Goal: Complete application form: Complete application form

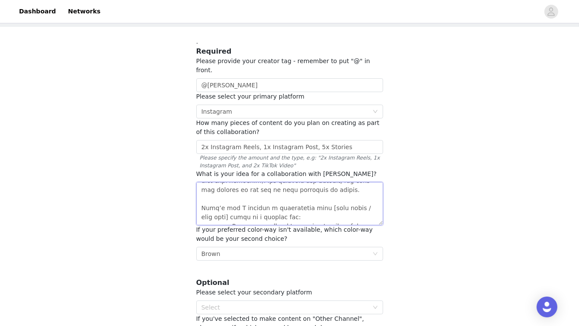
scroll to position [106, 0]
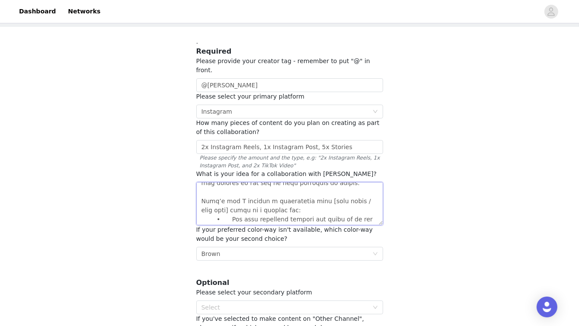
drag, startPoint x: 372, startPoint y: 191, endPoint x: 307, endPoint y: 194, distance: 65.0
click at [307, 194] on textarea at bounding box center [289, 203] width 187 height 43
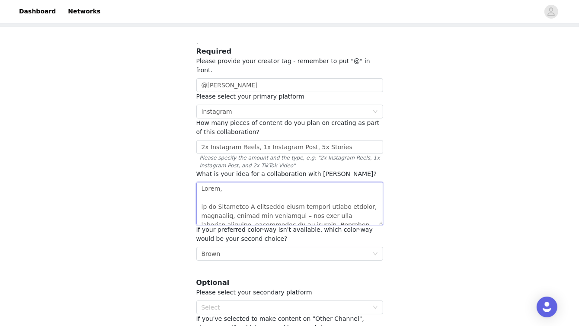
scroll to position [0, 0]
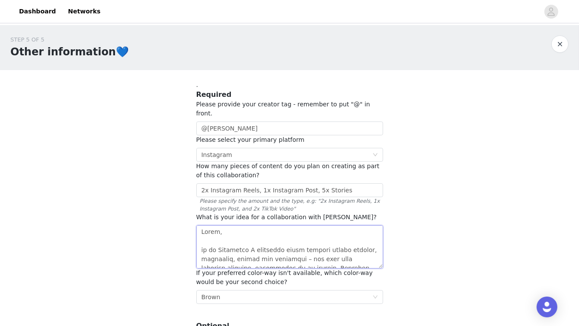
click at [227, 225] on textarea at bounding box center [289, 246] width 187 height 43
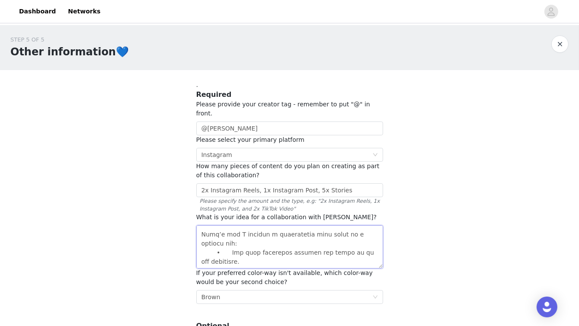
scroll to position [104, 0]
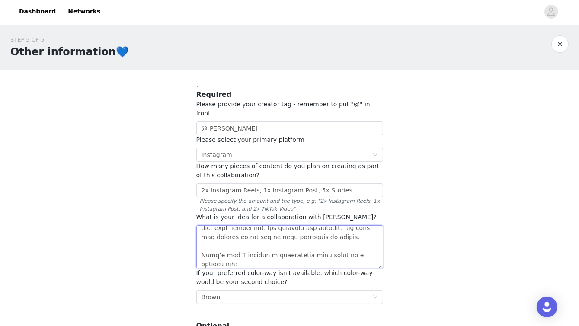
click at [306, 237] on textarea at bounding box center [289, 246] width 187 height 43
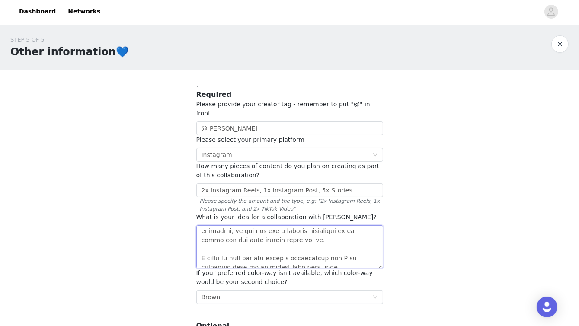
scroll to position [260, 0]
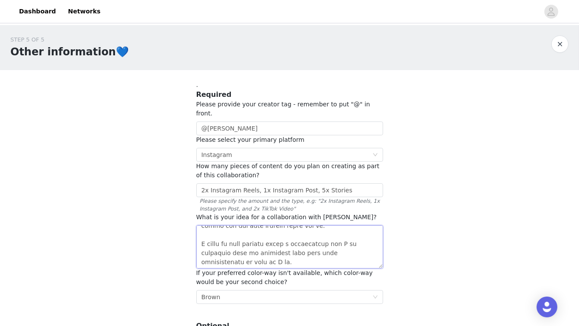
click at [239, 256] on textarea at bounding box center [289, 246] width 187 height 43
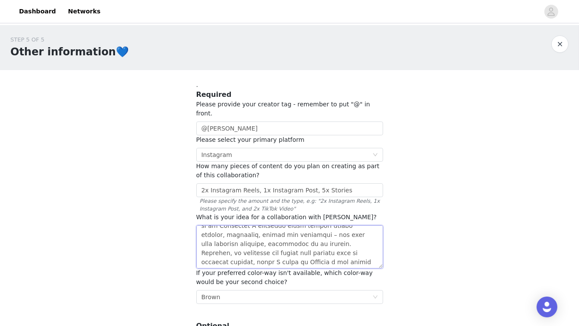
scroll to position [0, 0]
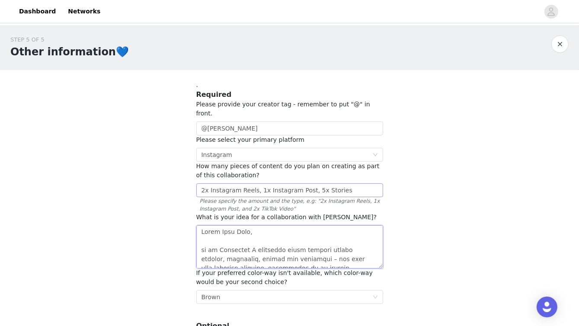
type textarea "Hello Omhu Team, on my Instagram I regularly share content around fitness, fest…"
click at [337, 183] on input "2x Instagram Reels, 1x Instagram Post, 5x Stories" at bounding box center [289, 190] width 187 height 14
click at [199, 183] on input "2x Instagram Reels, 1x Instagram Post, 5x Stories" at bounding box center [289, 190] width 187 height 14
click at [354, 183] on input "2x Instagram Reels, 1x Instagram Post, 5x Stories" at bounding box center [289, 190] width 187 height 14
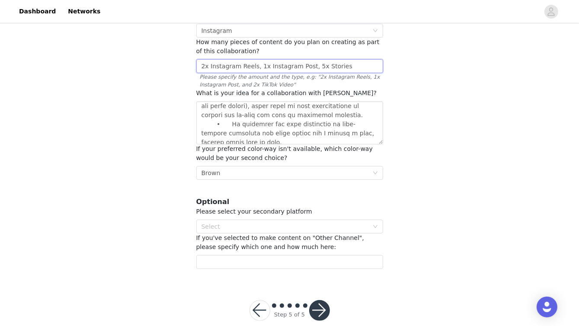
scroll to position [130, 0]
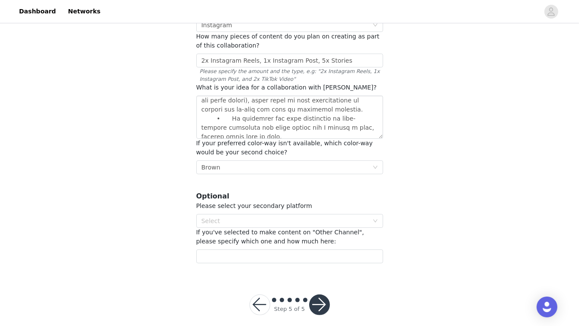
click at [320, 296] on button "button" at bounding box center [319, 304] width 21 height 21
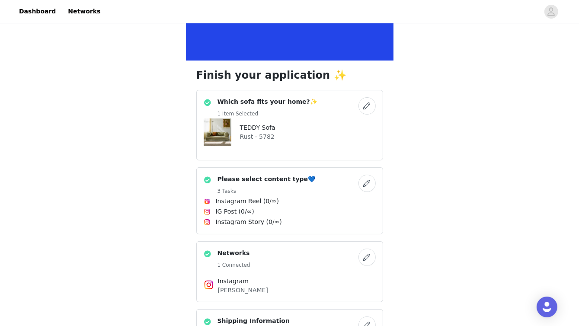
scroll to position [130, 0]
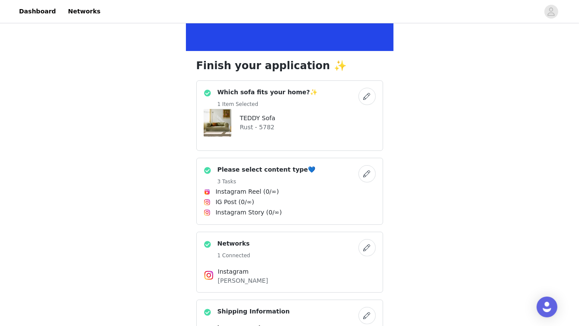
click at [363, 175] on button "button" at bounding box center [366, 173] width 17 height 17
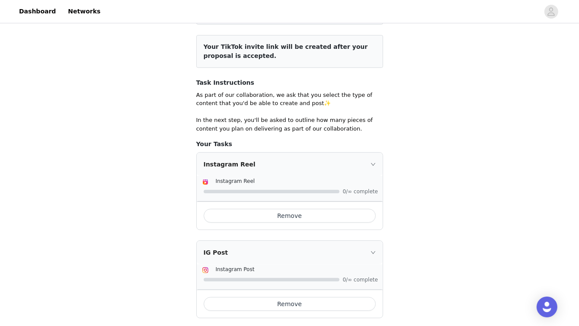
scroll to position [130, 0]
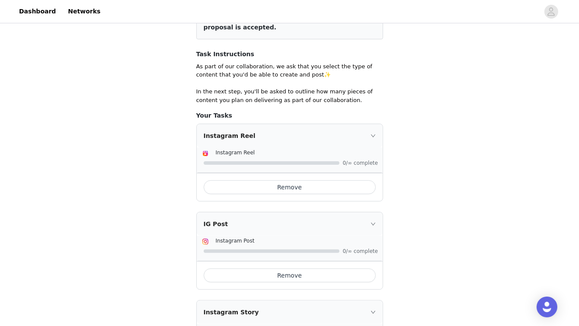
click at [346, 162] on span "0/∞ complete" at bounding box center [360, 162] width 35 height 5
click at [221, 153] on span "Instagram Reel" at bounding box center [235, 153] width 39 height 6
click at [205, 151] on img at bounding box center [205, 153] width 7 height 7
click at [238, 161] on div at bounding box center [291, 162] width 174 height 9
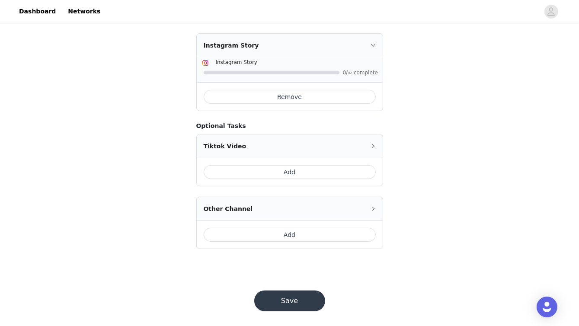
scroll to position [400, 0]
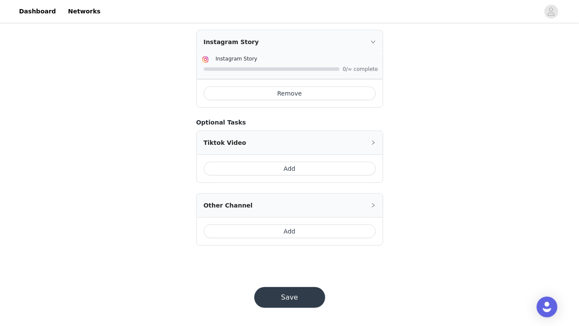
click at [289, 296] on button "Save" at bounding box center [289, 297] width 71 height 21
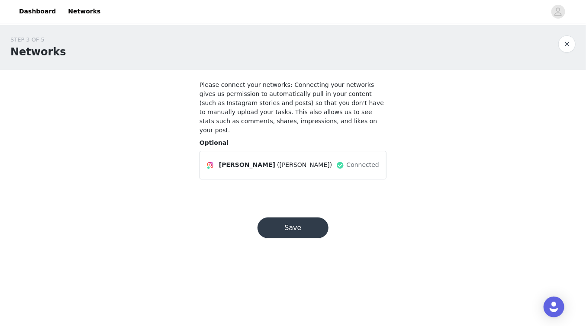
click at [307, 218] on button "Save" at bounding box center [292, 228] width 71 height 21
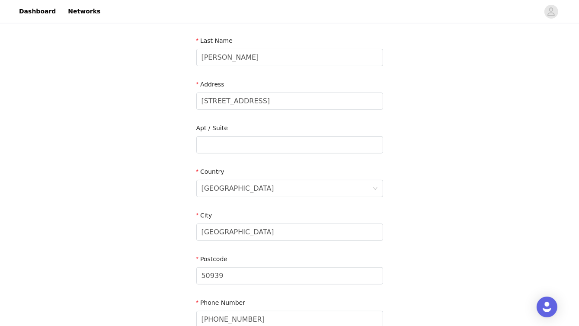
scroll to position [216, 0]
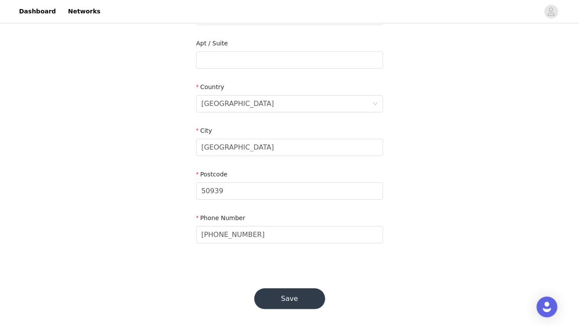
click at [296, 297] on button "Save" at bounding box center [289, 298] width 71 height 21
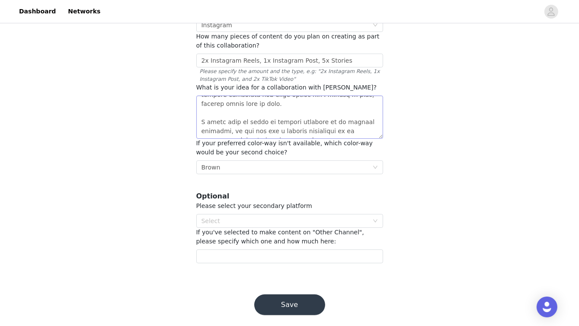
scroll to position [270, 0]
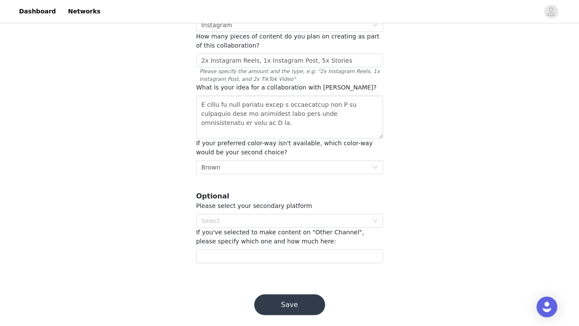
click at [287, 297] on button "Save" at bounding box center [289, 304] width 71 height 21
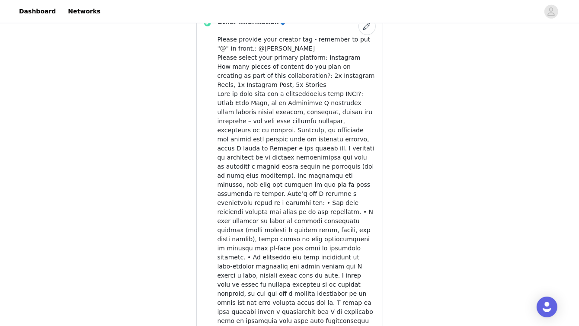
scroll to position [597, 0]
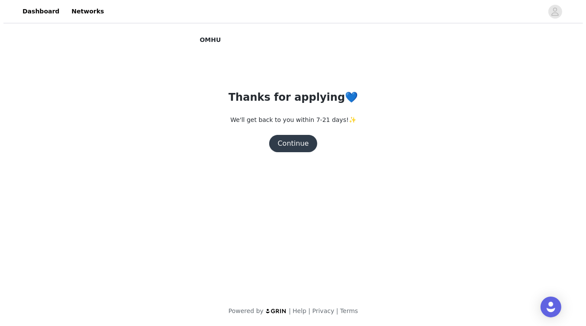
scroll to position [0, 0]
click at [294, 144] on button "Continue" at bounding box center [293, 143] width 48 height 17
